Goal: Task Accomplishment & Management: Use online tool/utility

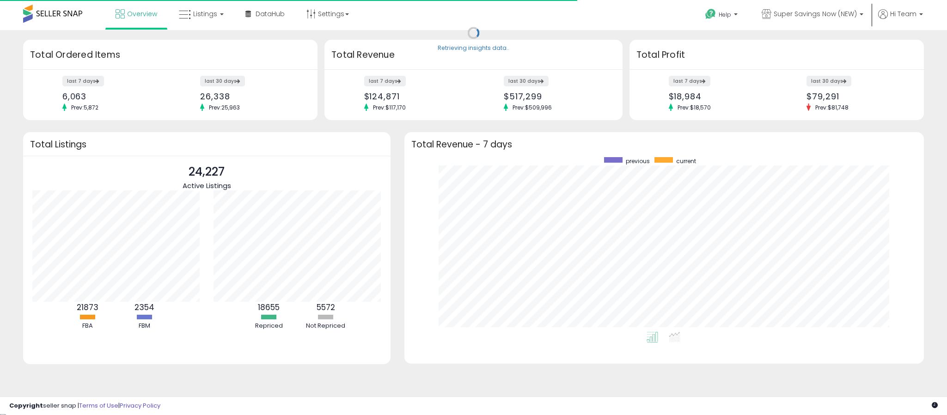
scroll to position [175, 501]
click at [196, 17] on span "Listings" at bounding box center [205, 13] width 24 height 9
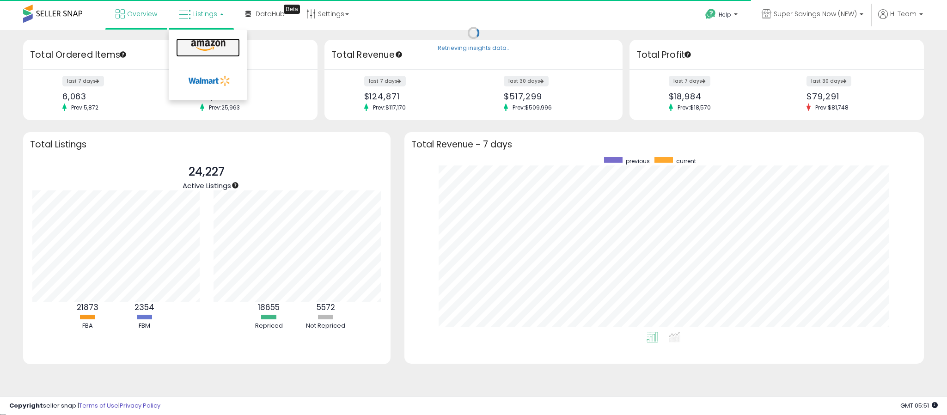
click at [192, 50] on icon at bounding box center [208, 46] width 40 height 12
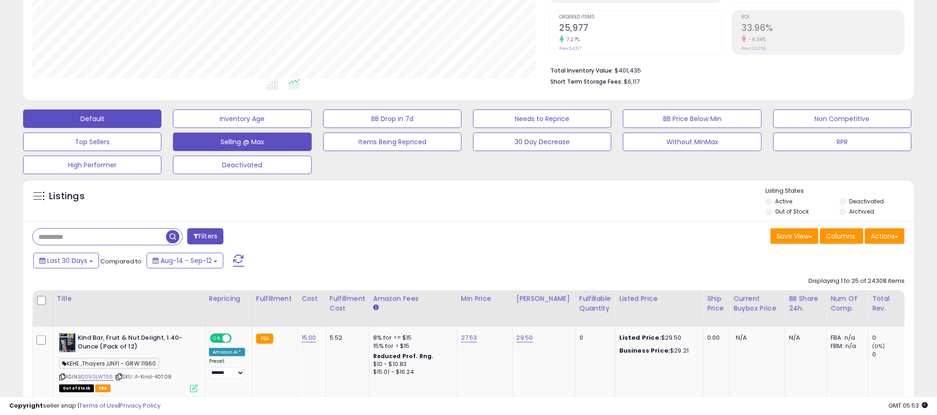
scroll to position [185, 0]
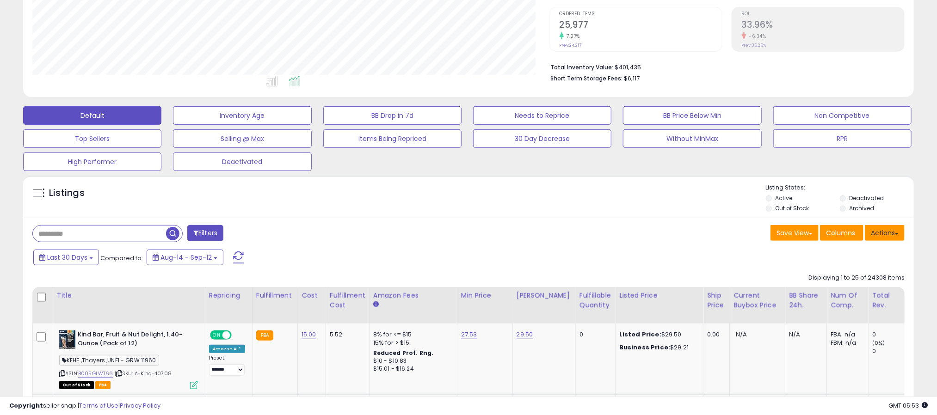
click at [894, 237] on button "Actions" at bounding box center [885, 233] width 40 height 16
click at [834, 295] on link "Export All Columns" at bounding box center [846, 292] width 101 height 14
